Goal: Information Seeking & Learning: Learn about a topic

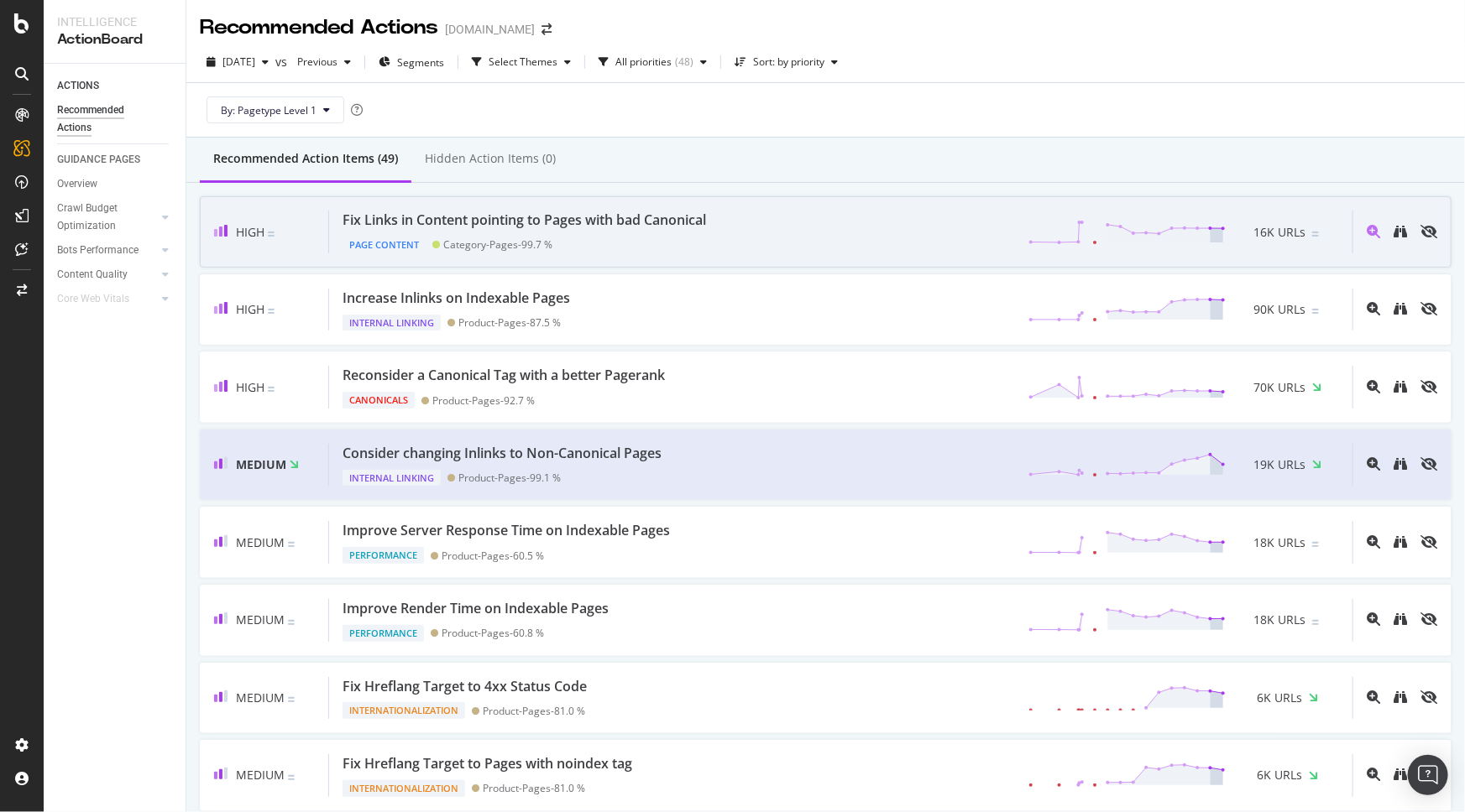
click at [771, 241] on div "Fix Links in Content pointing to Pages with bad Canonical Page Content Category…" at bounding box center [841, 231] width 1023 height 43
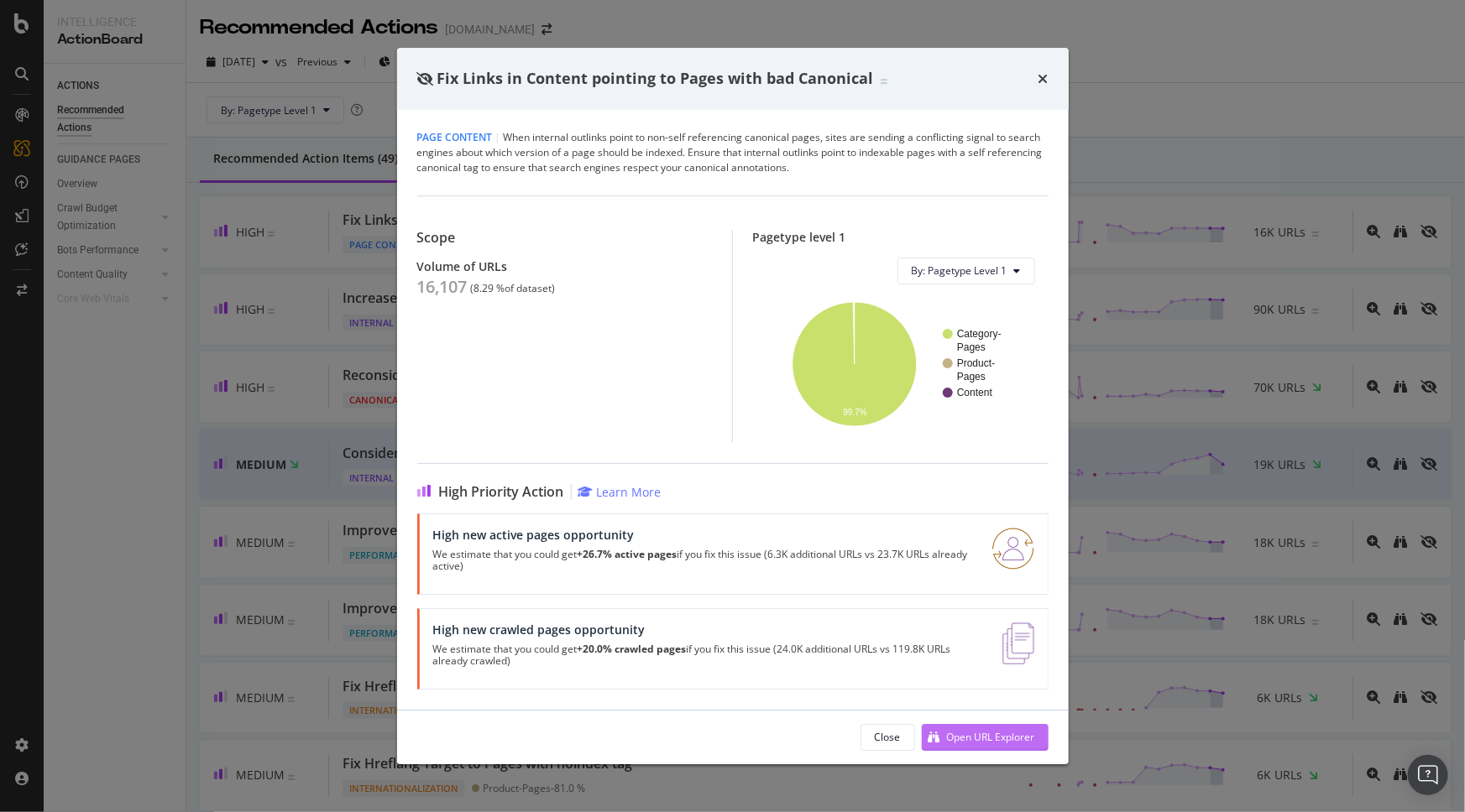
click at [955, 742] on div "Open URL Explorer" at bounding box center [991, 737] width 89 height 14
click at [1045, 76] on icon "times" at bounding box center [1043, 79] width 10 height 13
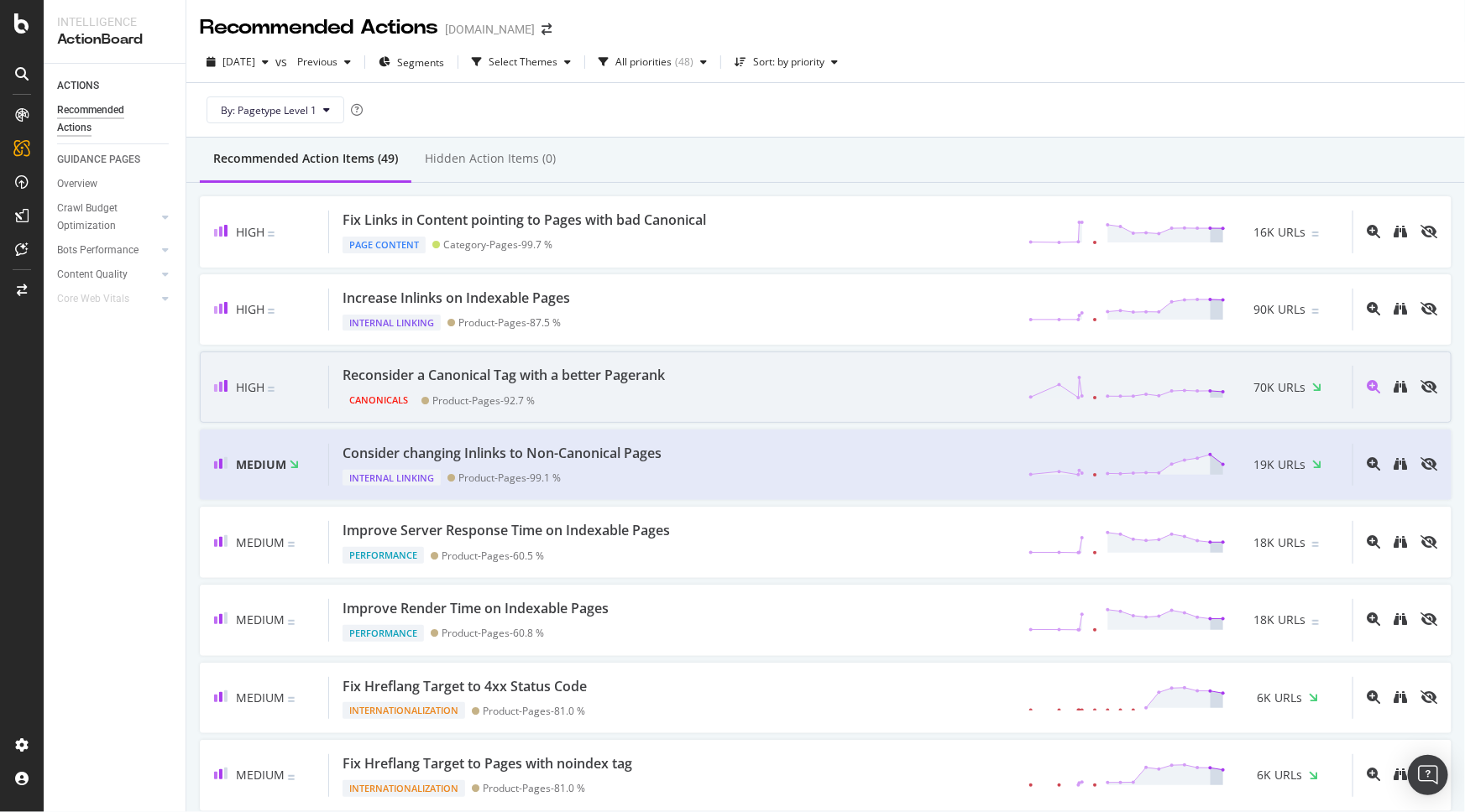
click at [664, 377] on div "Reconsider a Canonical Tag with a better Pagerank" at bounding box center [504, 375] width 323 height 19
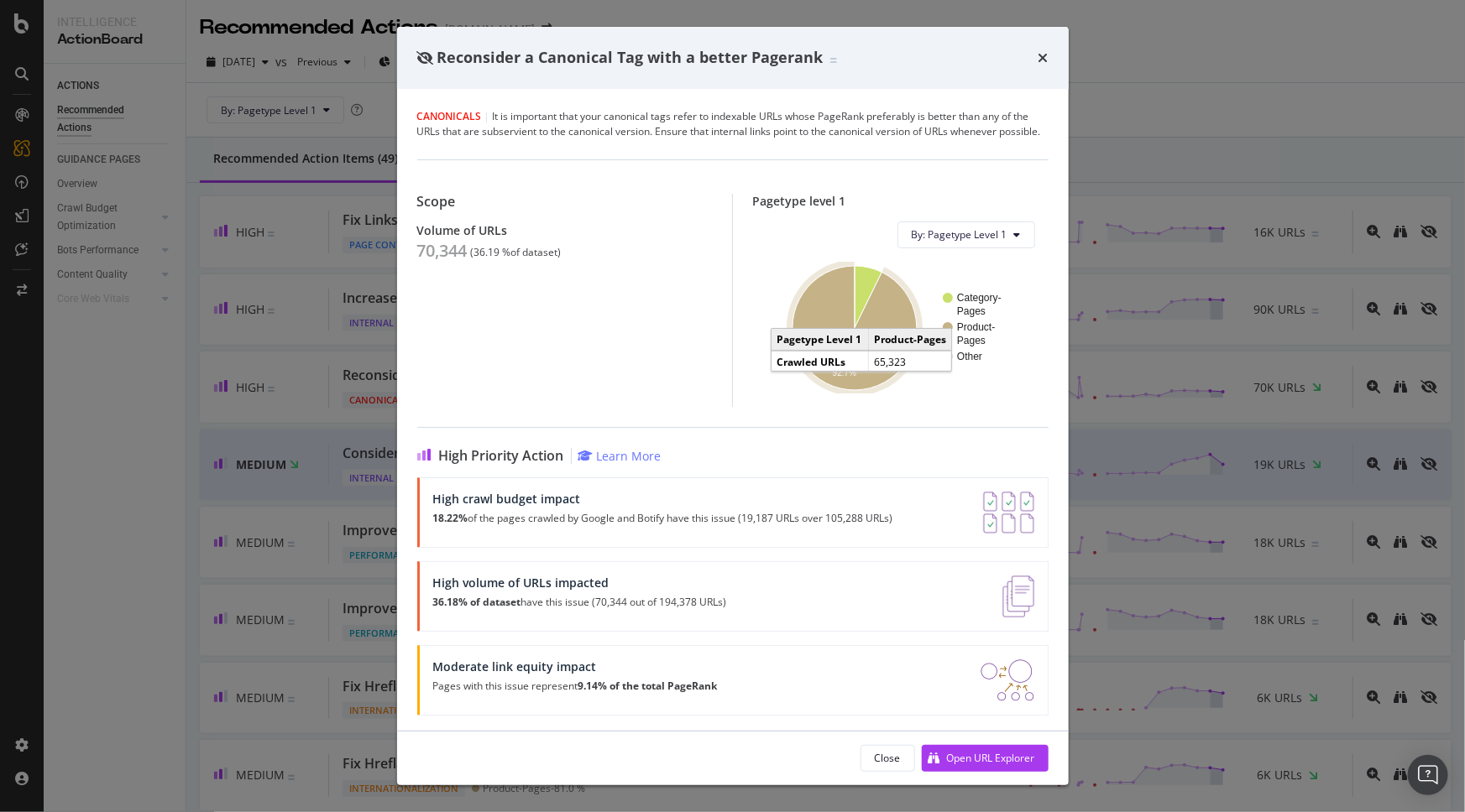
click at [834, 390] on icon "A chart." at bounding box center [854, 327] width 124 height 124
click at [1040, 52] on icon "times" at bounding box center [1043, 58] width 10 height 13
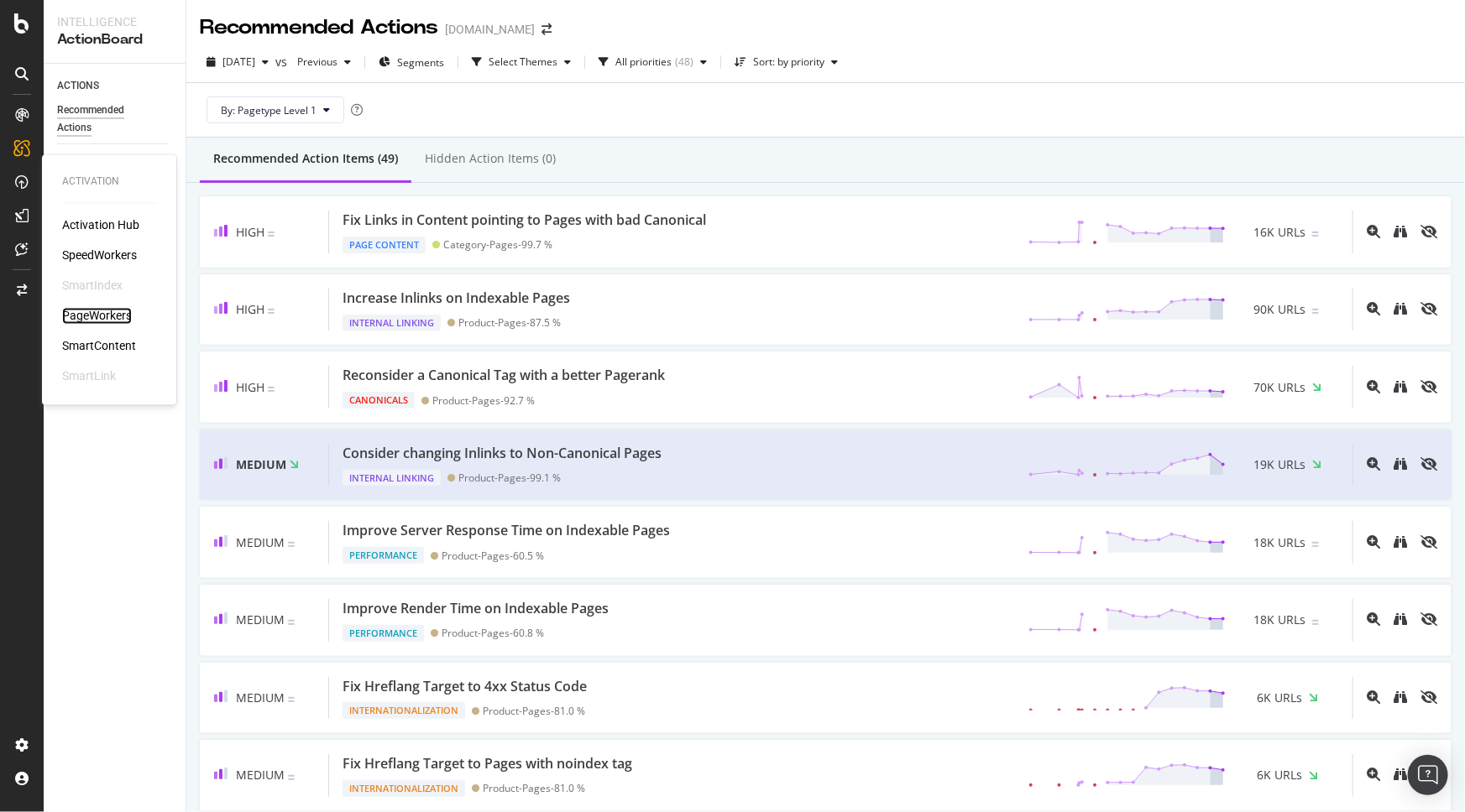
click at [103, 308] on div "PageWorkers" at bounding box center [96, 317] width 69 height 17
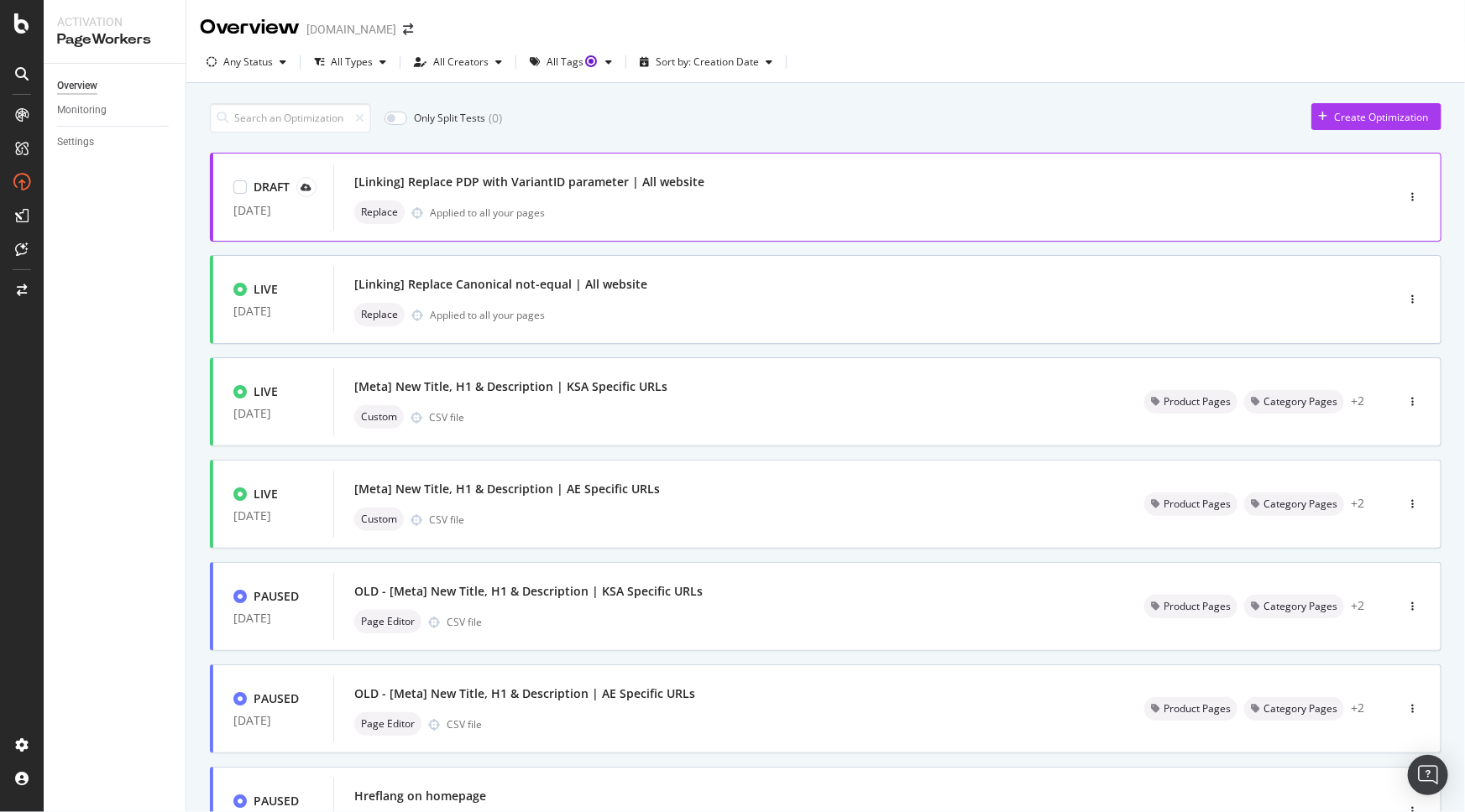
click at [642, 185] on div "[Linking] Replace PDP with VariantID parameter | All website" at bounding box center [529, 183] width 350 height 17
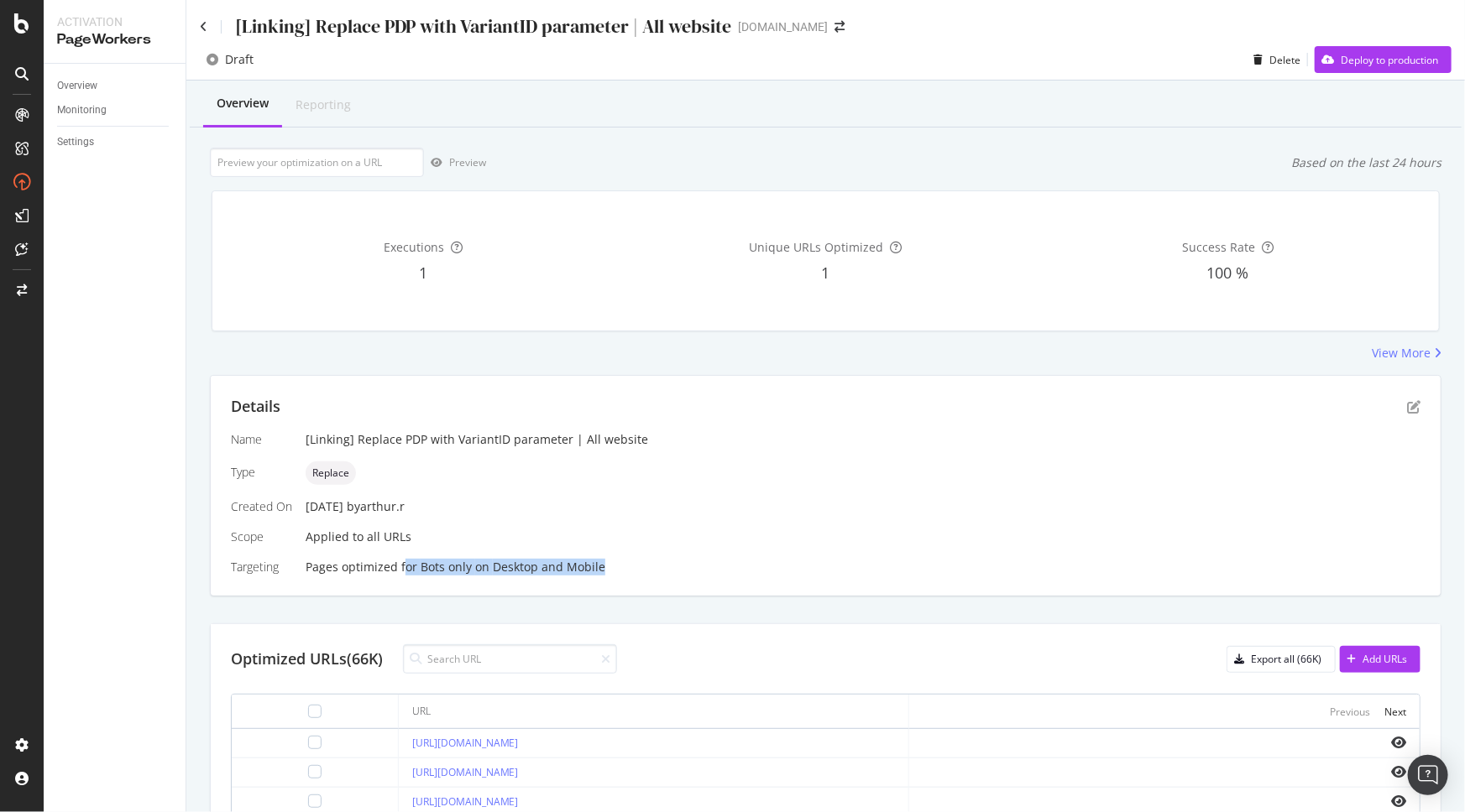
drag, startPoint x: 403, startPoint y: 570, endPoint x: 627, endPoint y: 558, distance: 224.3
click at [627, 559] on div "Pages optimized for Bots only on Desktop and Mobile" at bounding box center [862, 567] width 1115 height 17
click at [658, 559] on div "Pages optimized for Bots only on Desktop and Mobile" at bounding box center [862, 567] width 1115 height 17
click at [200, 28] on icon at bounding box center [204, 27] width 8 height 11
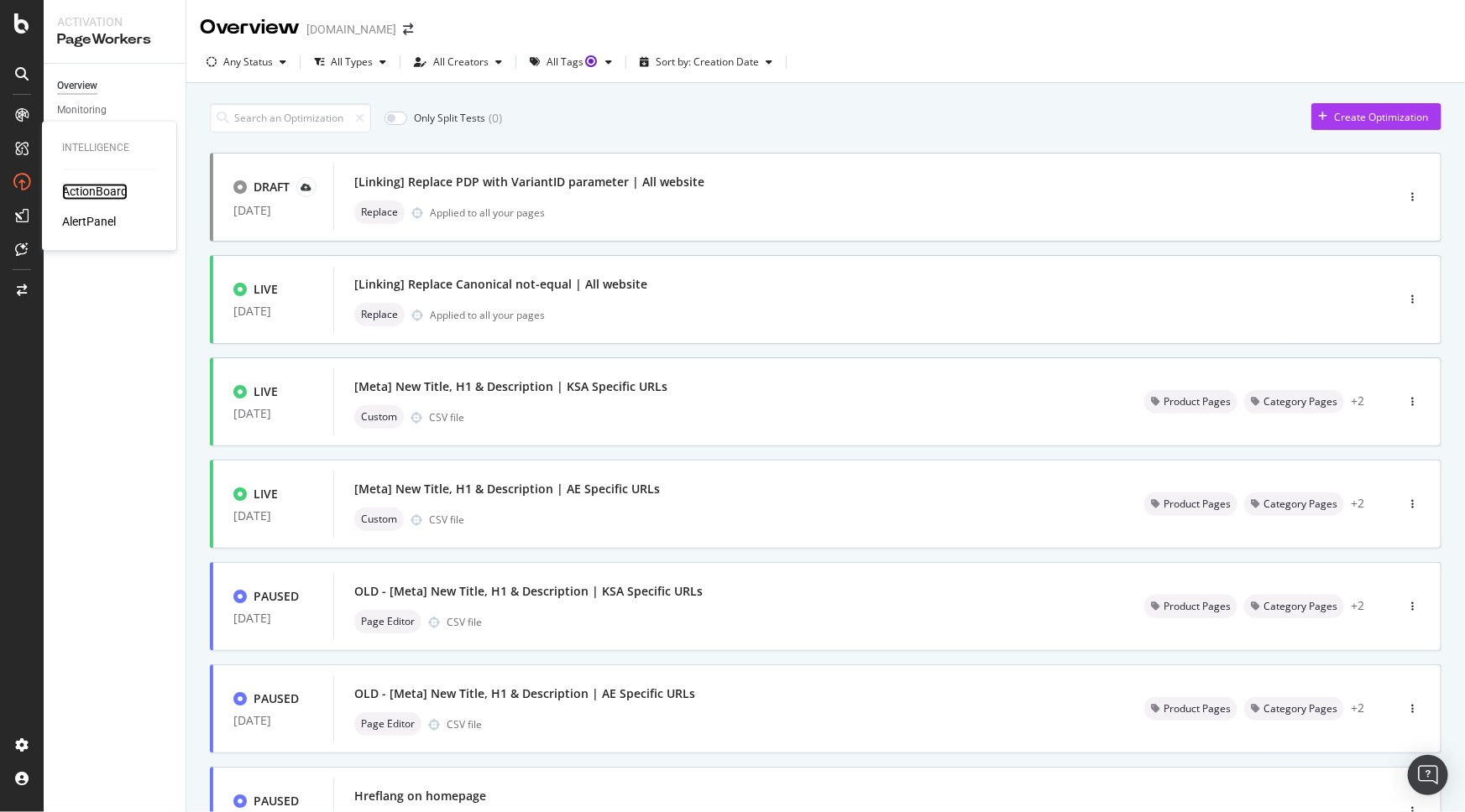
click at [97, 194] on div "ActionBoard" at bounding box center [94, 192] width 66 height 17
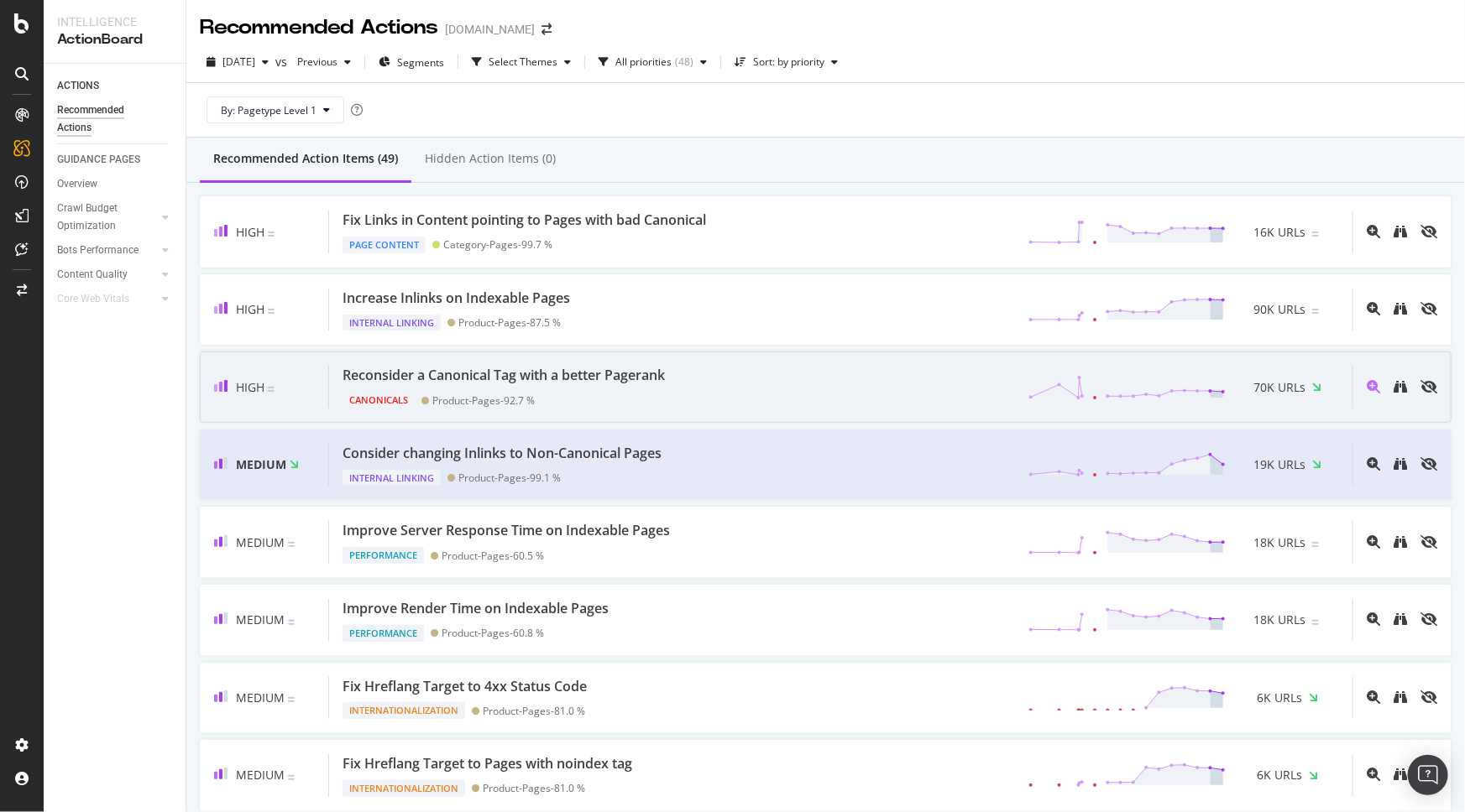
scroll to position [228, 0]
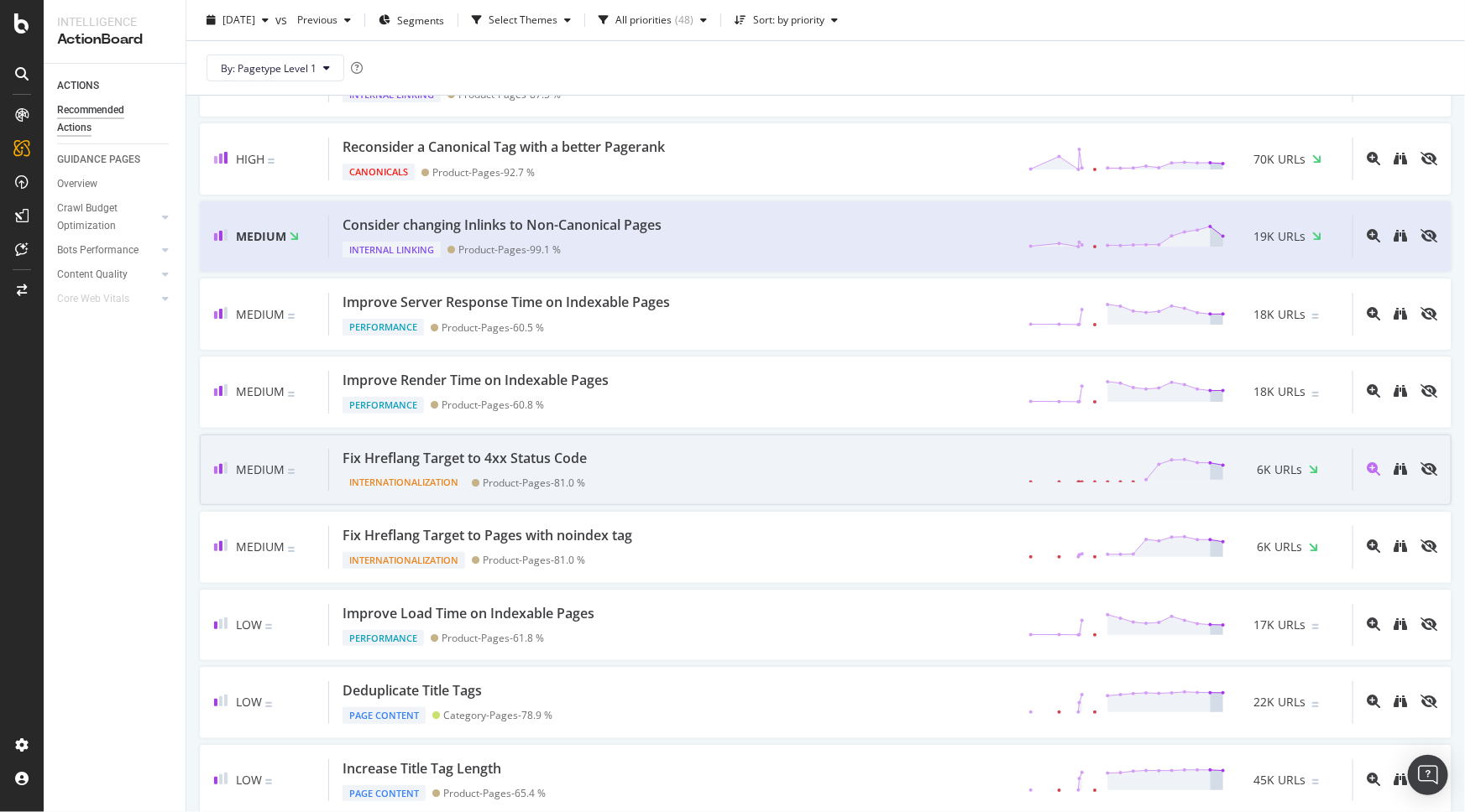
click at [880, 463] on div "Fix Hreflang Target to 4xx Status Code Internationalization Product-Pages - 81.…" at bounding box center [841, 470] width 1023 height 43
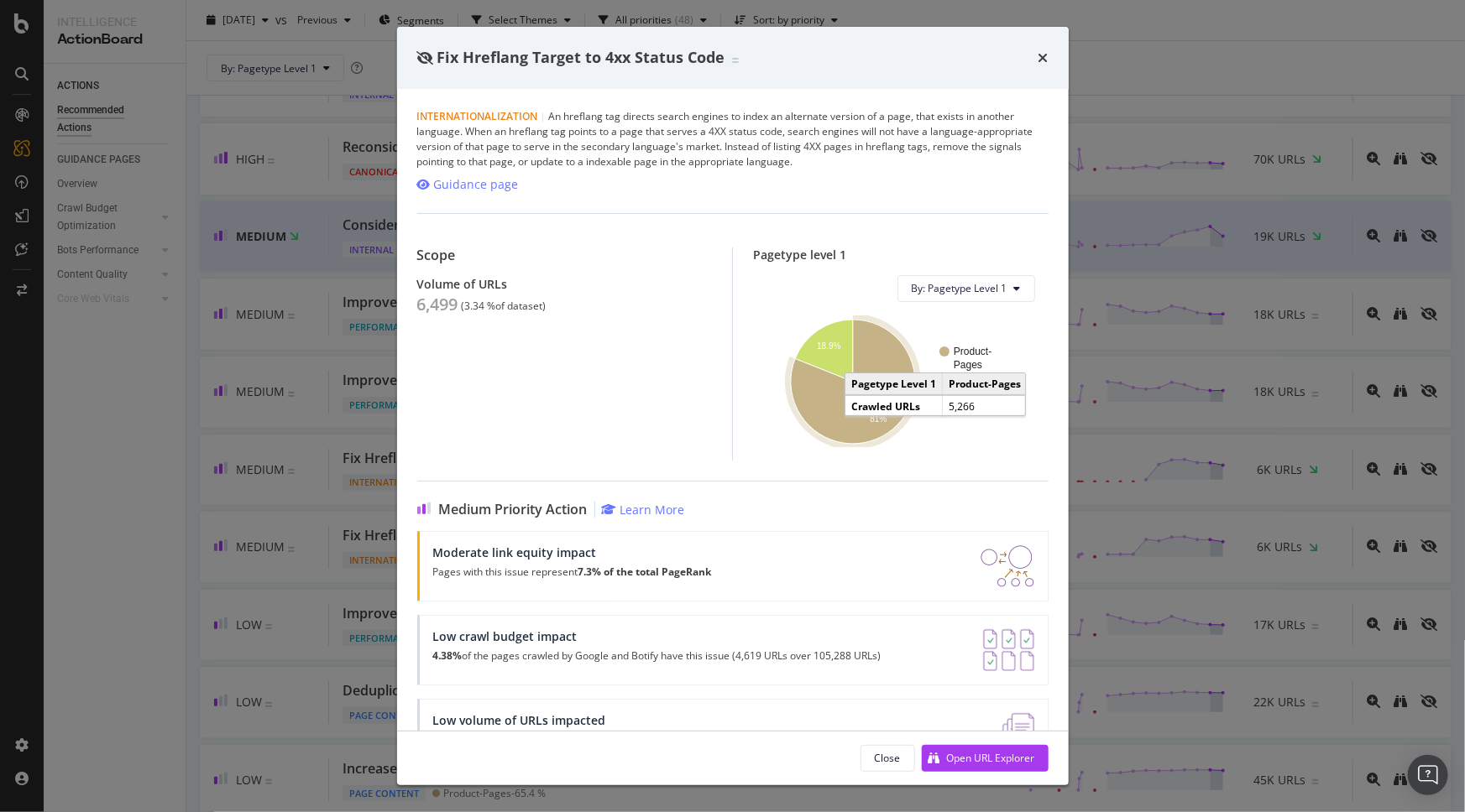
click at [883, 355] on icon "A chart." at bounding box center [853, 382] width 124 height 124
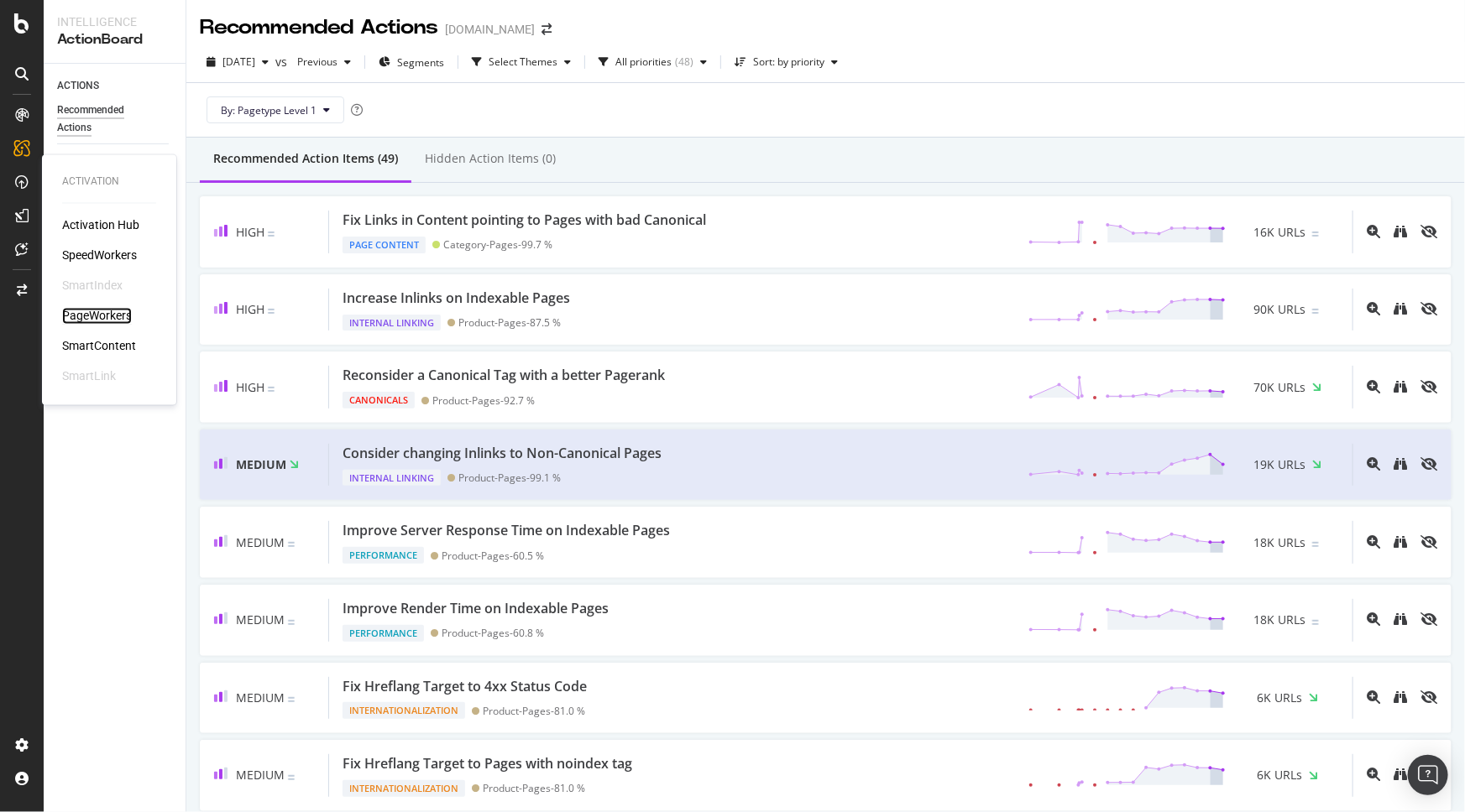
click at [92, 316] on div "PageWorkers" at bounding box center [96, 317] width 69 height 17
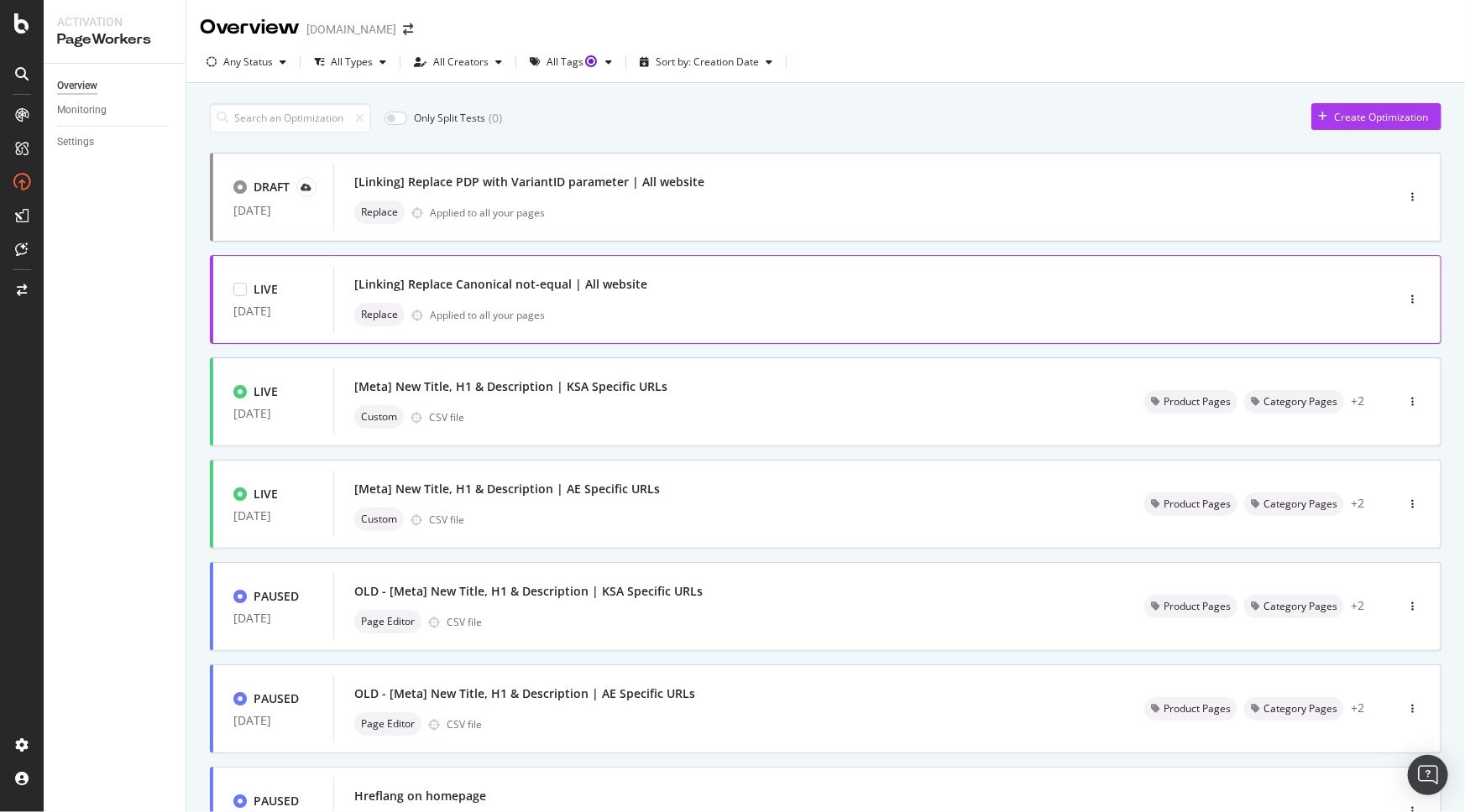
click at [729, 301] on div "[Linking] Replace Canonical not-equal | All website Replace Applied to all your…" at bounding box center [839, 300] width 969 height 53
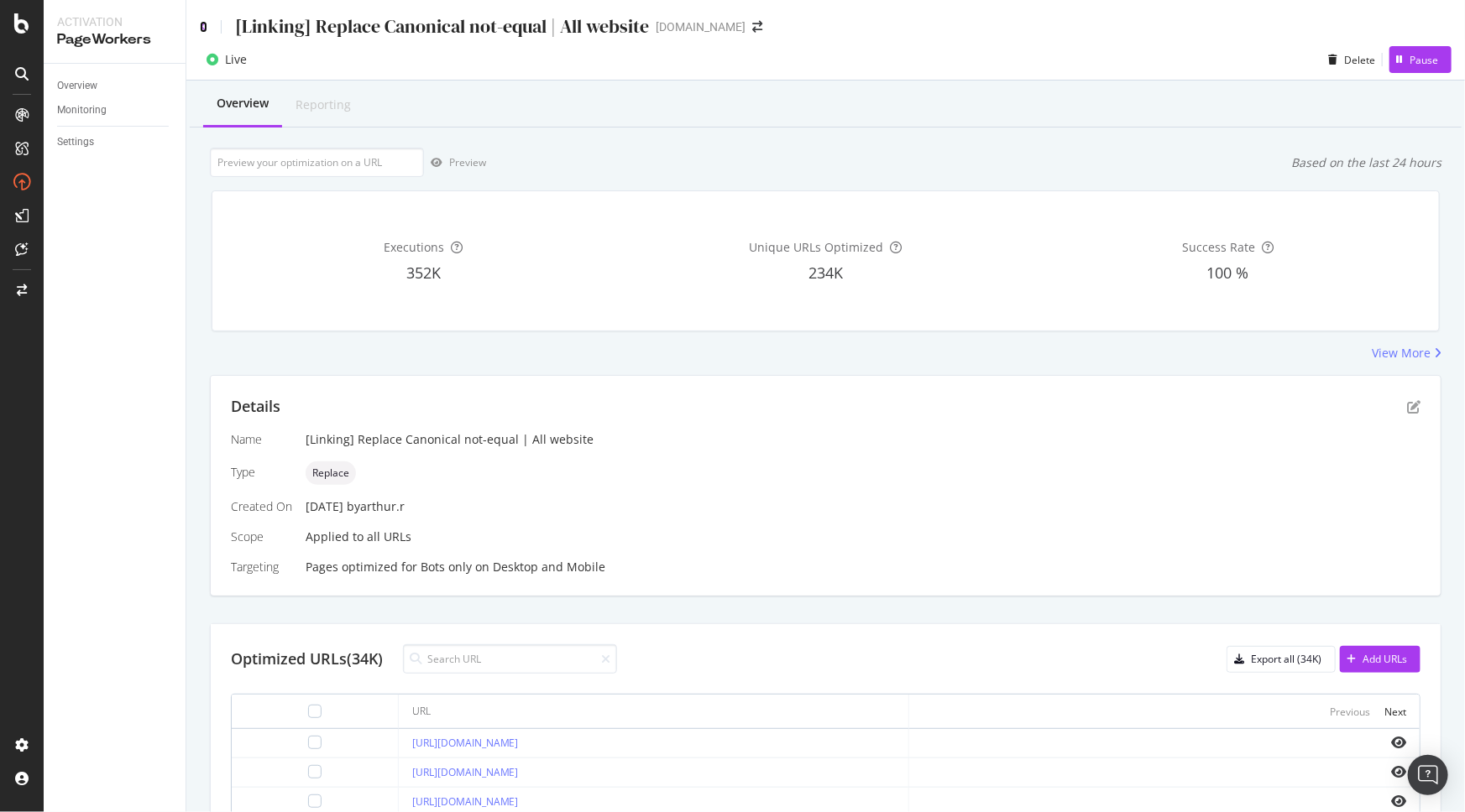
drag, startPoint x: 204, startPoint y: 20, endPoint x: 159, endPoint y: 0, distance: 49.2
click at [204, 21] on icon at bounding box center [204, 27] width 8 height 11
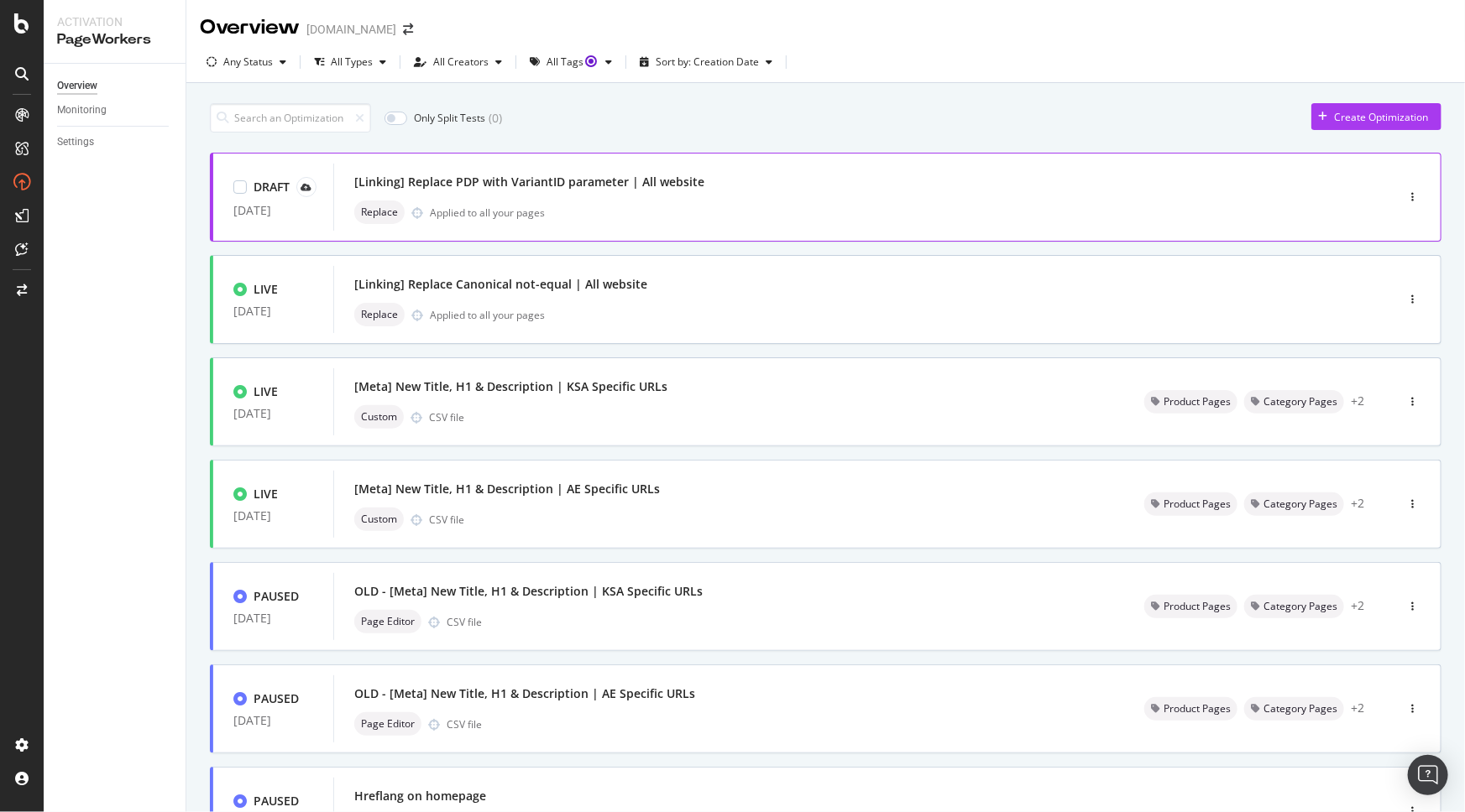
click at [878, 184] on div "[Linking] Replace PDP with VariantID parameter | All website" at bounding box center [839, 182] width 969 height 24
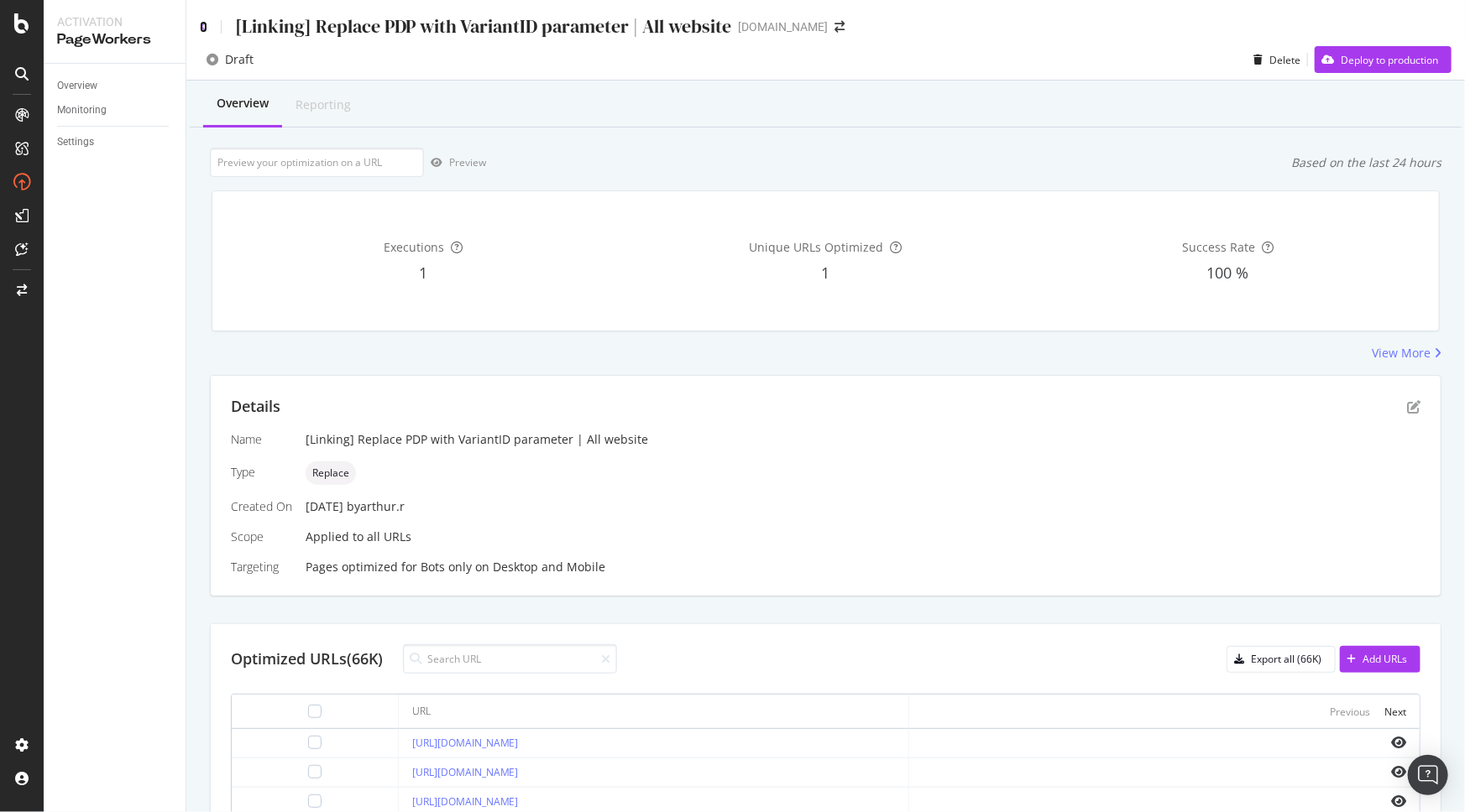
click at [203, 28] on icon at bounding box center [204, 27] width 8 height 11
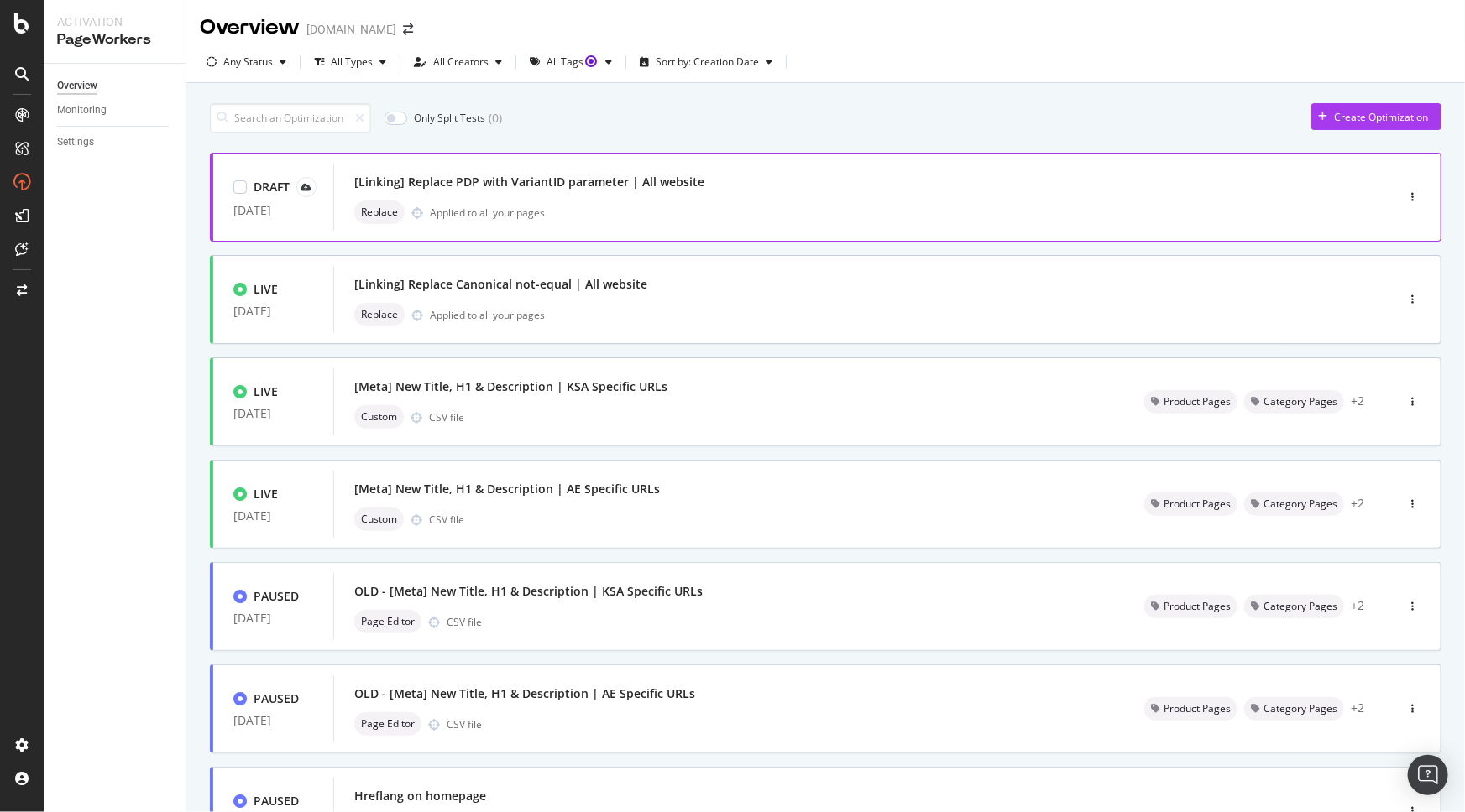
click at [602, 188] on div "[Linking] Replace PDP with VariantID parameter | All website" at bounding box center [529, 183] width 350 height 17
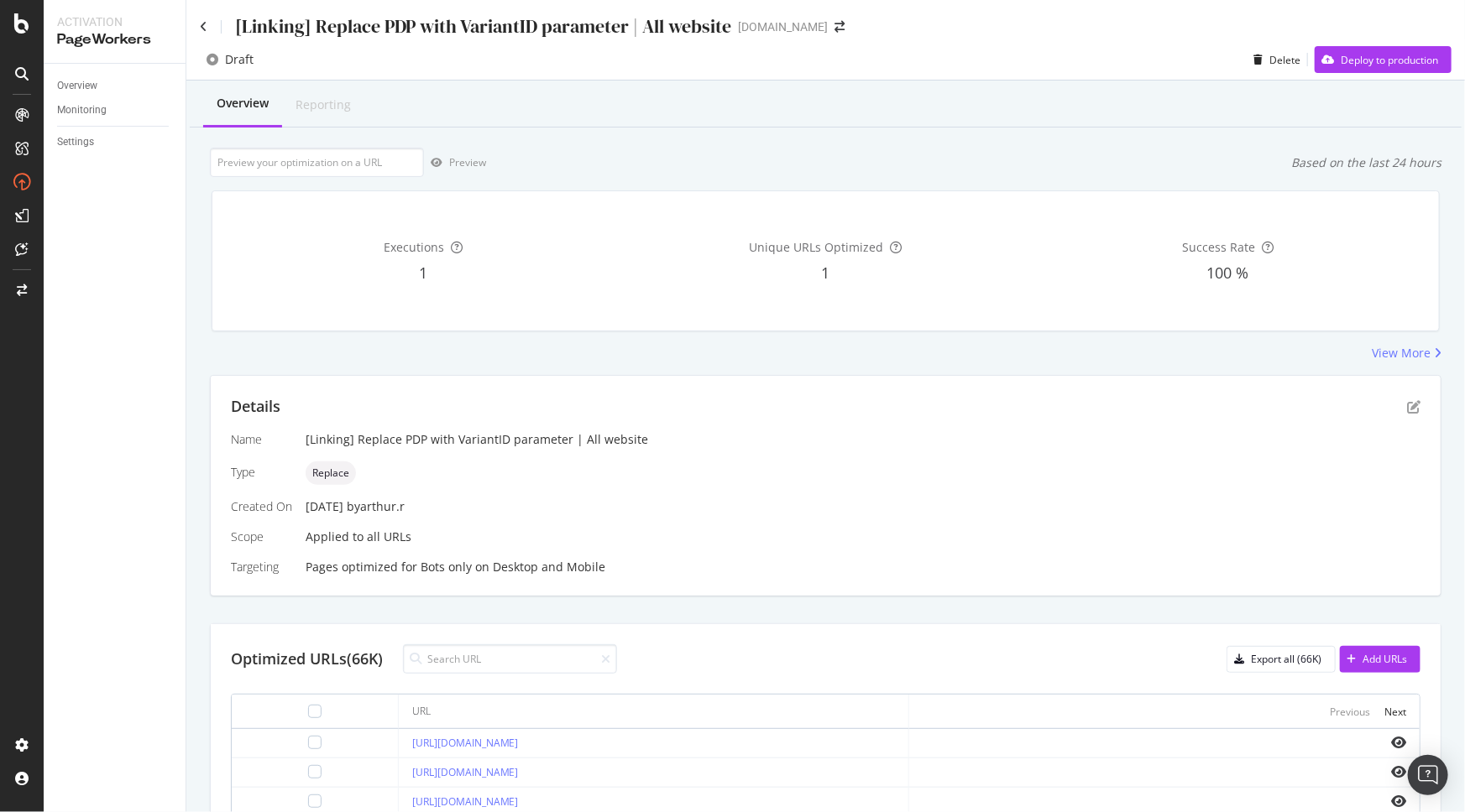
scroll to position [458, 0]
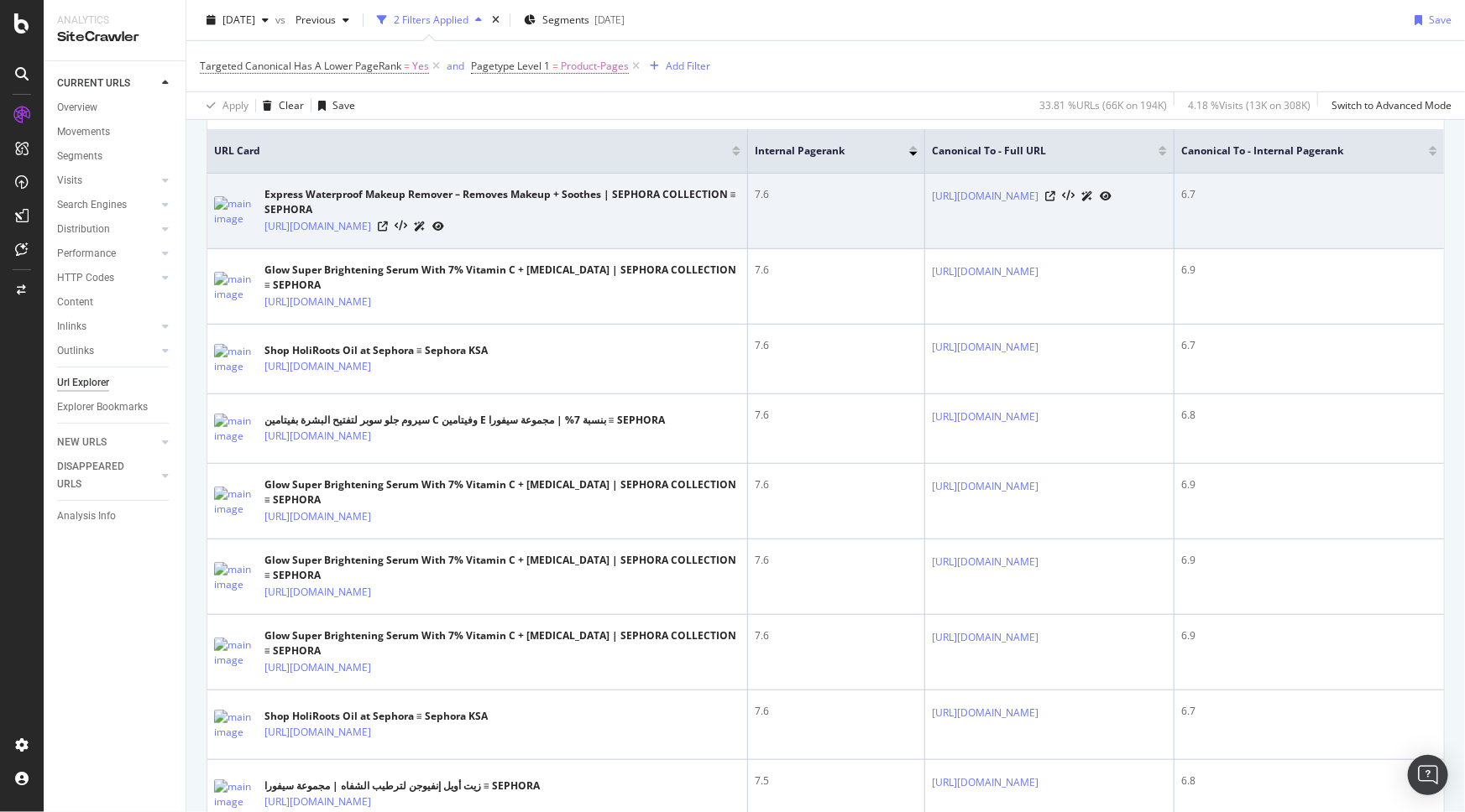
scroll to position [381, 0]
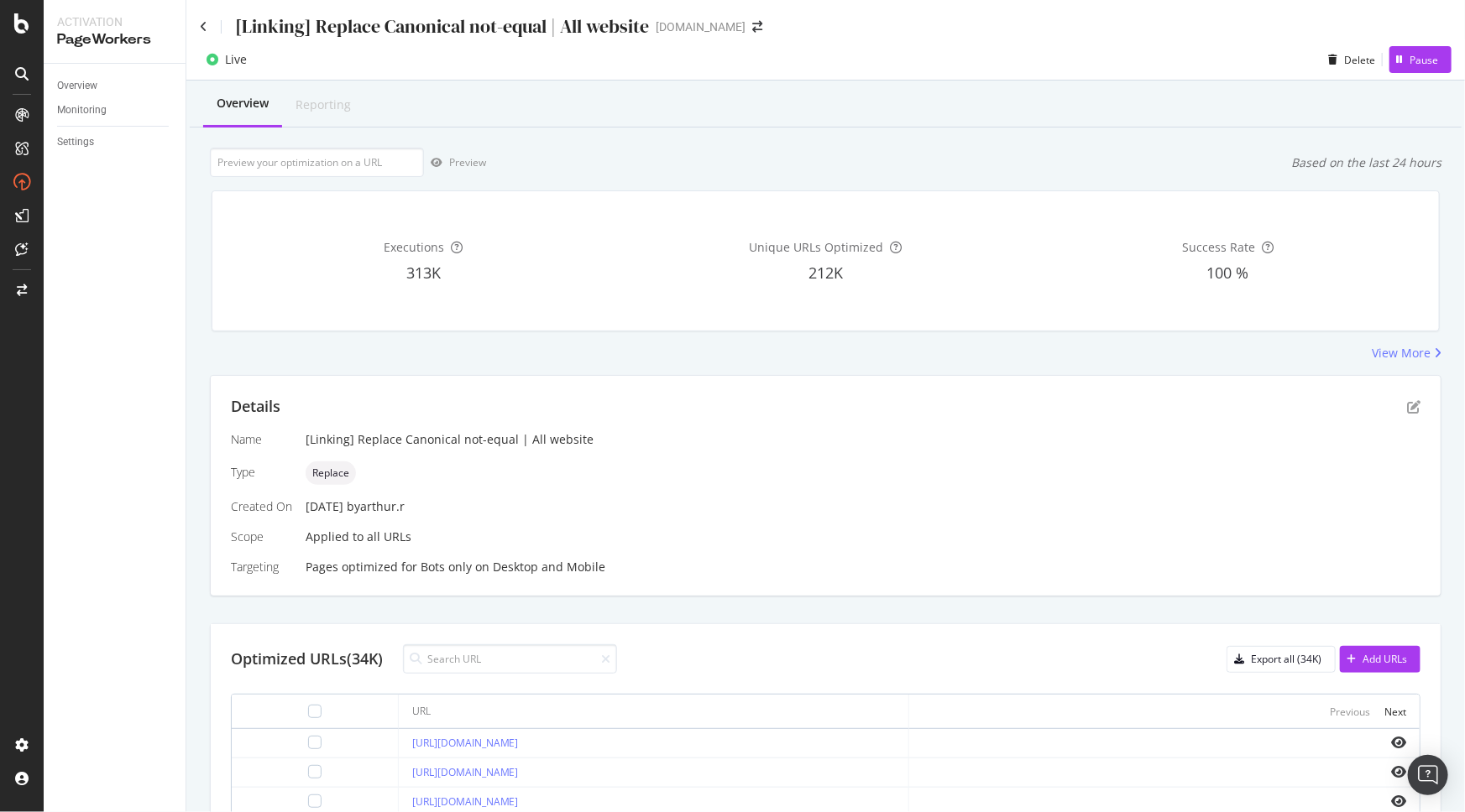
scroll to position [360, 0]
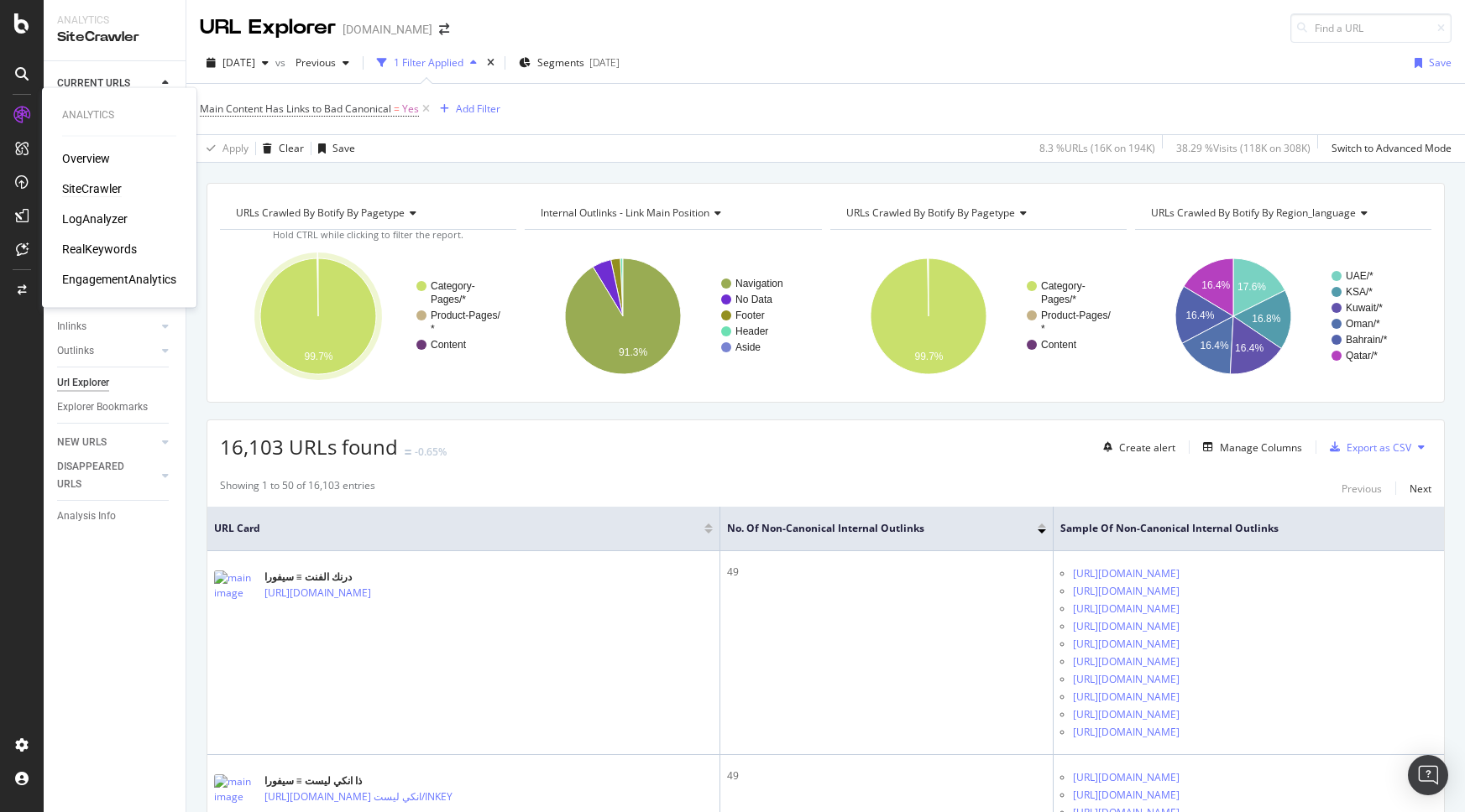
click at [89, 157] on div "Overview" at bounding box center [86, 159] width 48 height 17
